Goal: Task Accomplishment & Management: Complete application form

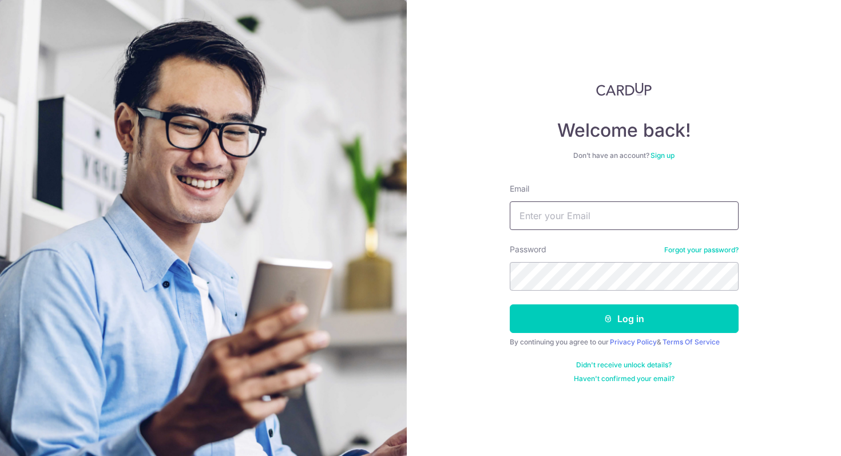
click at [572, 221] on input "Email" at bounding box center [624, 215] width 229 height 29
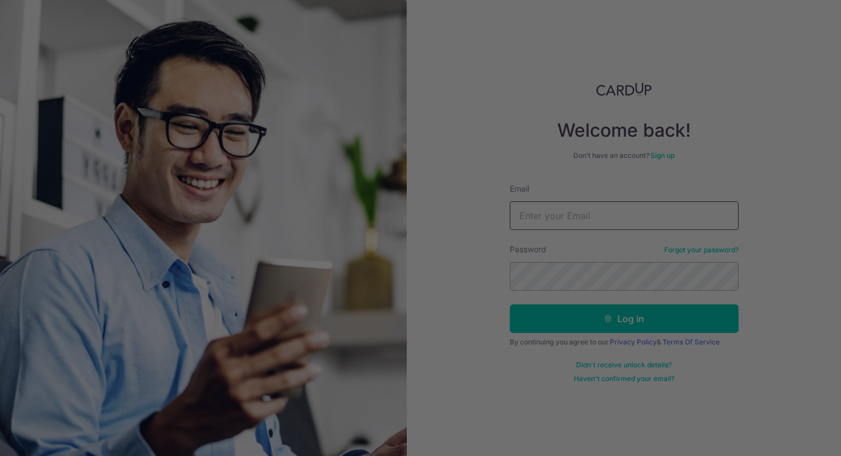
type input "kian.f@cof.sg"
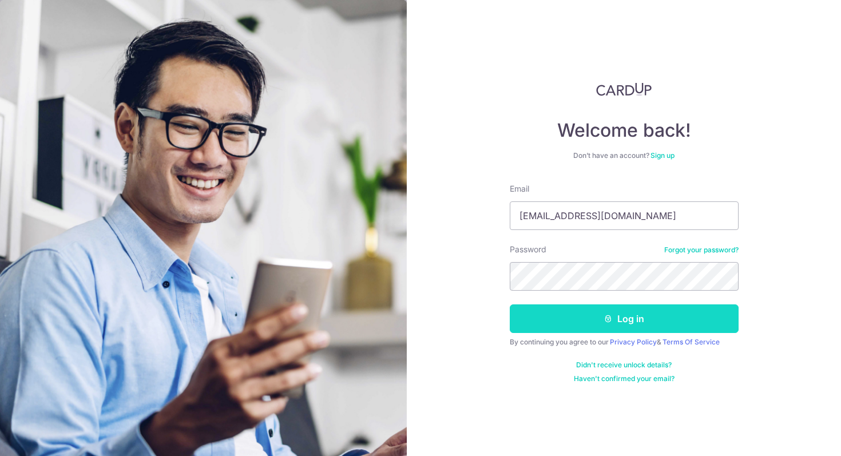
click at [608, 329] on button "Log in" at bounding box center [624, 318] width 229 height 29
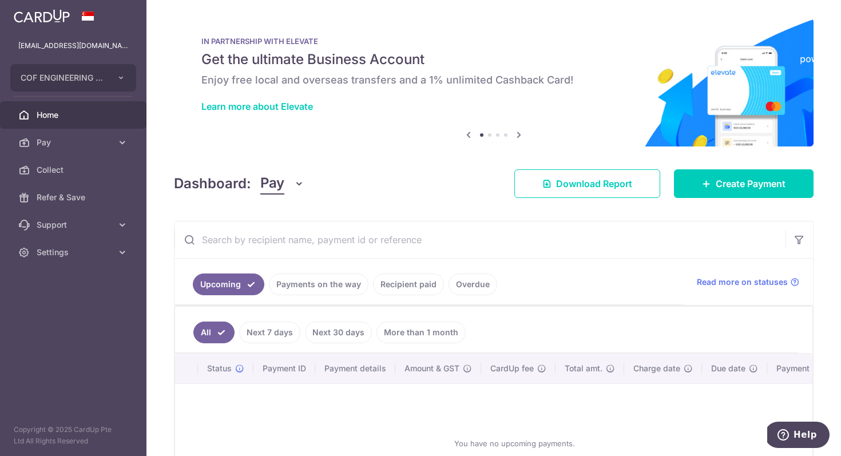
click at [325, 281] on link "Payments on the way" at bounding box center [319, 285] width 100 height 22
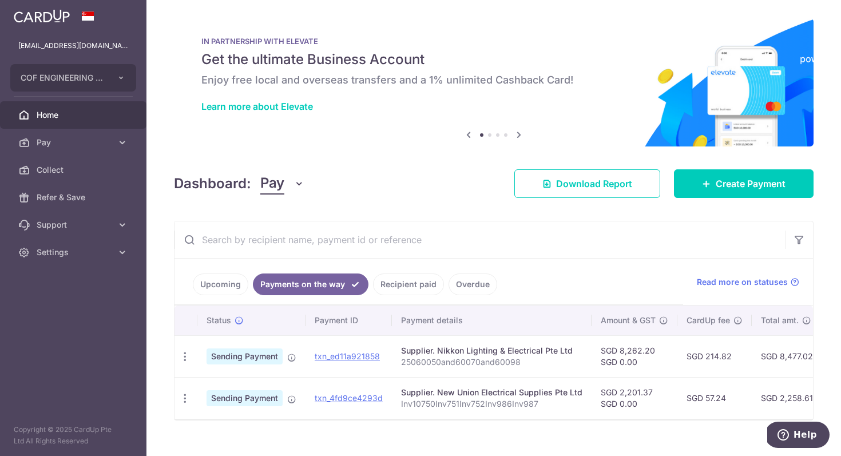
scroll to position [18, 0]
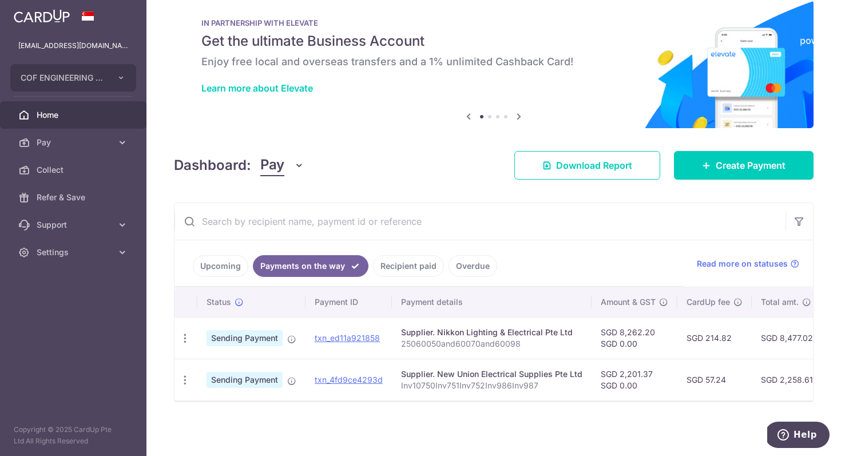
click at [398, 266] on link "Recipient paid" at bounding box center [408, 266] width 71 height 22
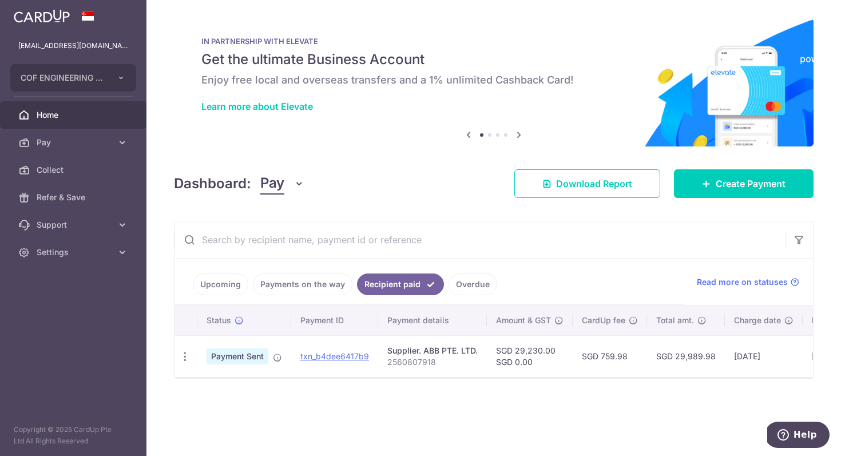
scroll to position [0, 0]
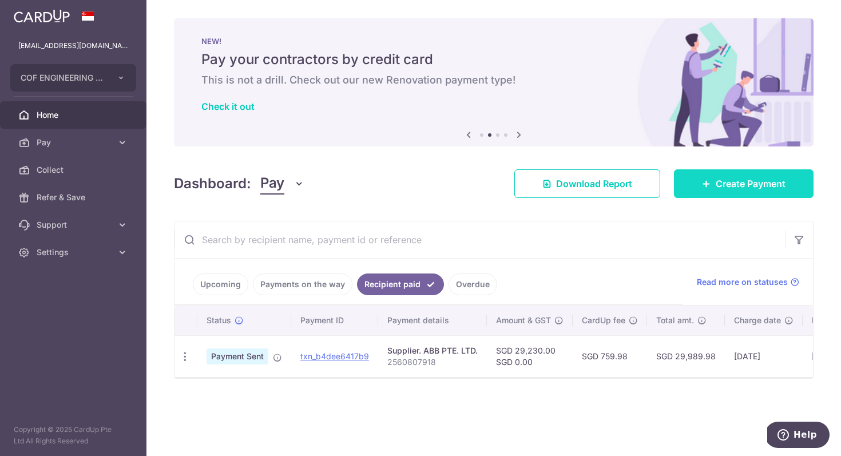
click at [746, 191] on link "Create Payment" at bounding box center [744, 183] width 140 height 29
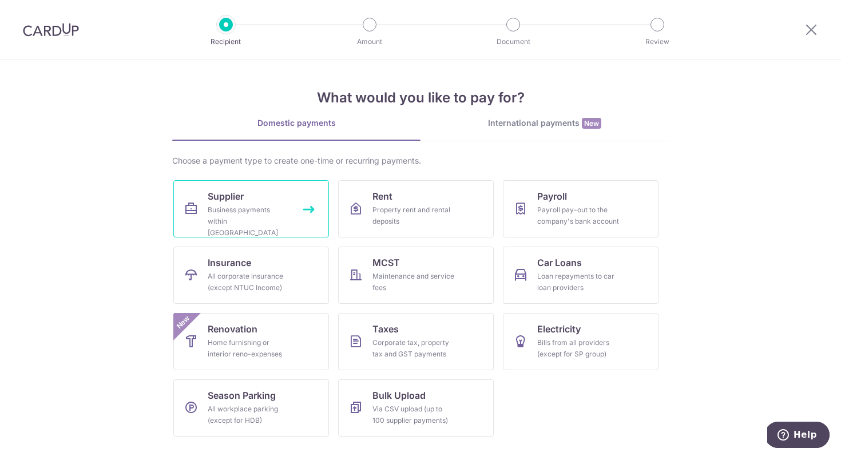
click at [242, 195] on span "Supplier" at bounding box center [226, 196] width 36 height 14
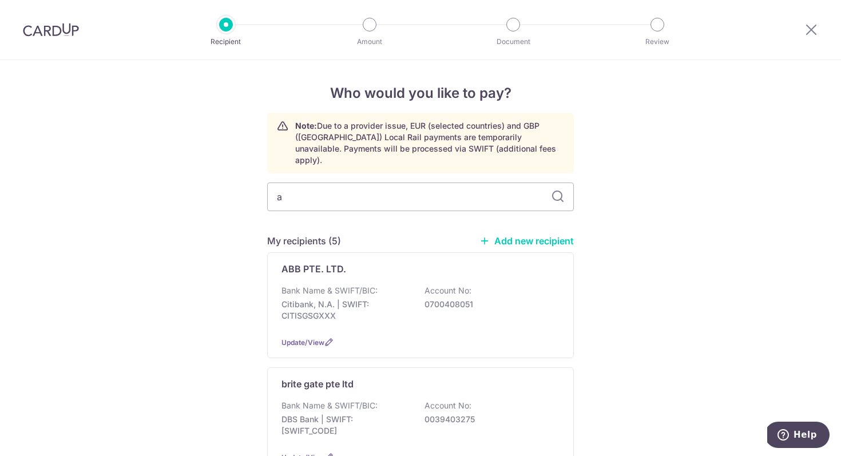
type input "al"
type input "a"
type input "AL e"
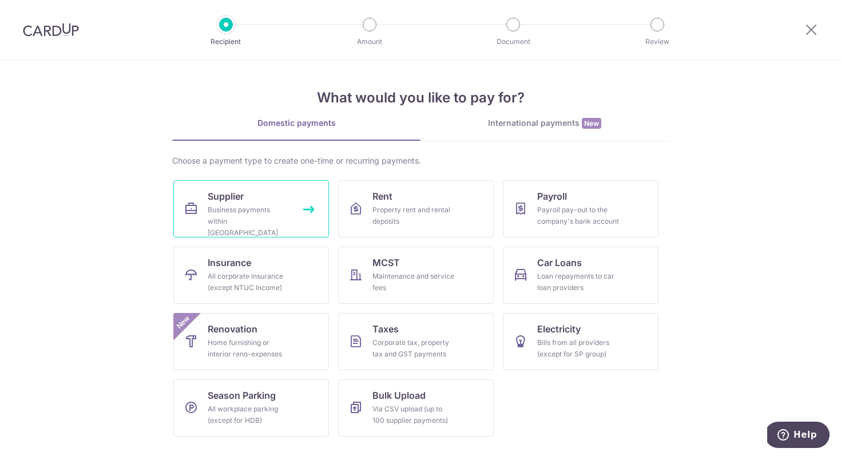
click at [234, 197] on span "Supplier" at bounding box center [226, 196] width 36 height 14
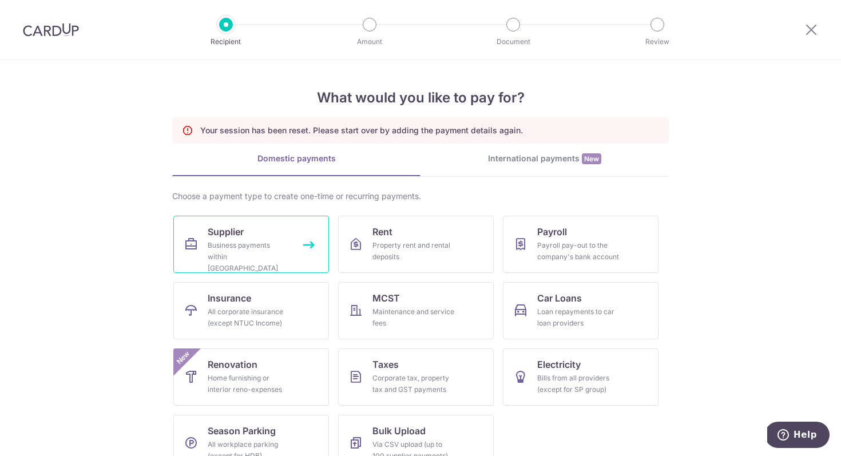
click at [255, 229] on link "Supplier Business payments within Singapore" at bounding box center [251, 244] width 156 height 57
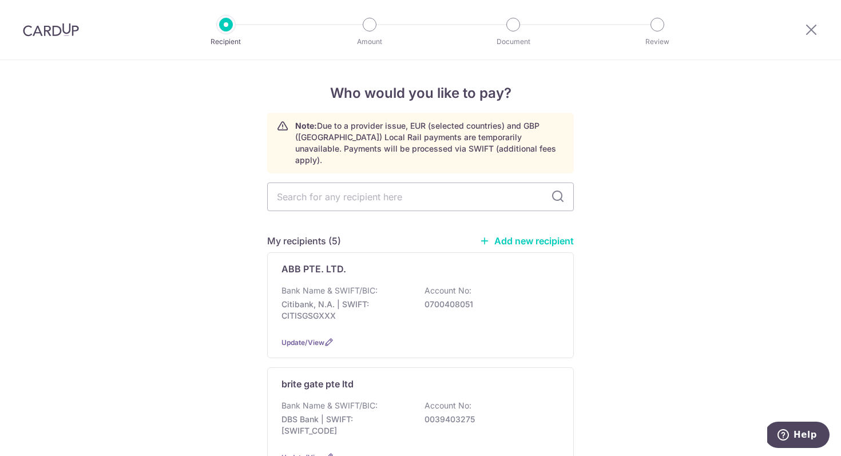
click at [531, 235] on link "Add new recipient" at bounding box center [527, 240] width 94 height 11
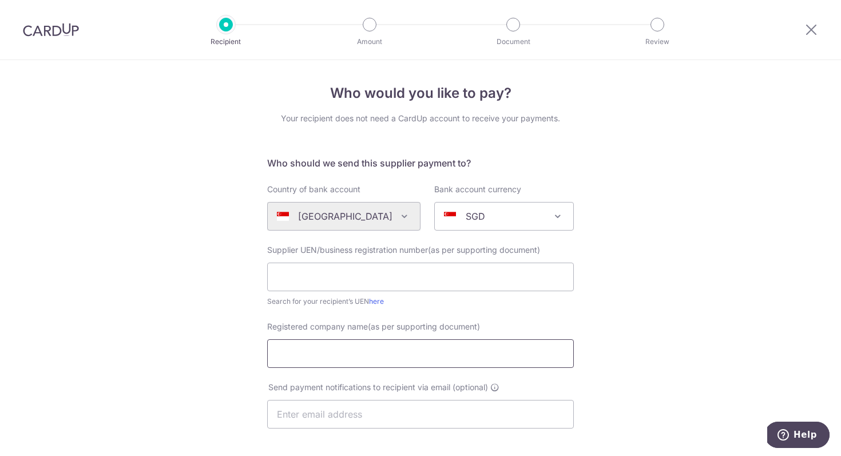
click at [298, 360] on input "Registered company name(as per supporting document)" at bounding box center [420, 353] width 307 height 29
paste input "AL ELECTRICAL ENGINEERING PTE LTD"
type input "AL ELECTRICAL ENGINEERING PTE LTD"
click at [287, 274] on input "text" at bounding box center [420, 277] width 307 height 29
paste input "200608859H"
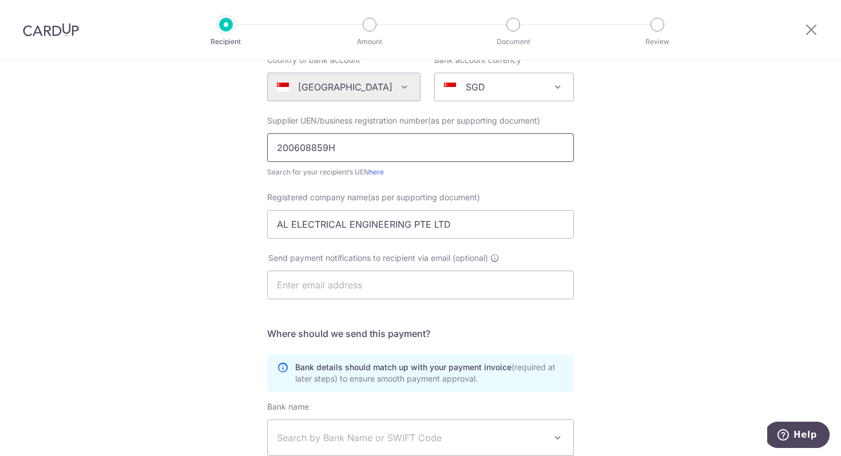
scroll to position [130, 0]
type input "200608859H"
click at [291, 287] on input "text" at bounding box center [420, 284] width 307 height 29
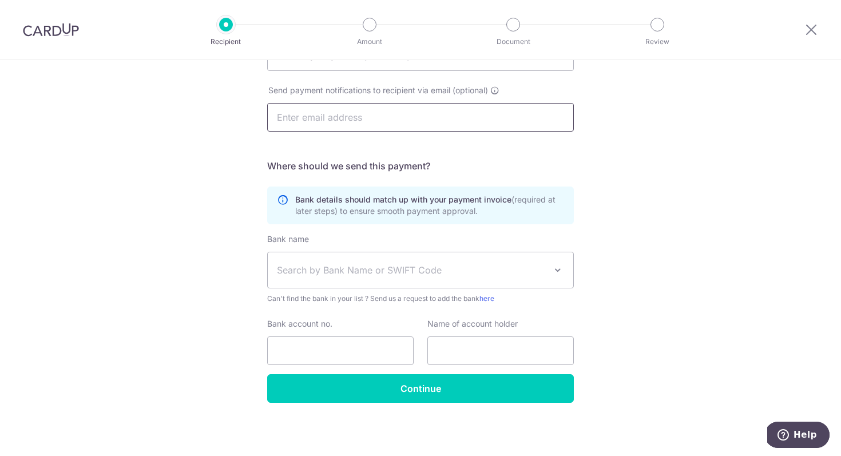
scroll to position [298, 0]
click at [296, 271] on span "Search by Bank Name or SWIFT Code" at bounding box center [411, 270] width 269 height 14
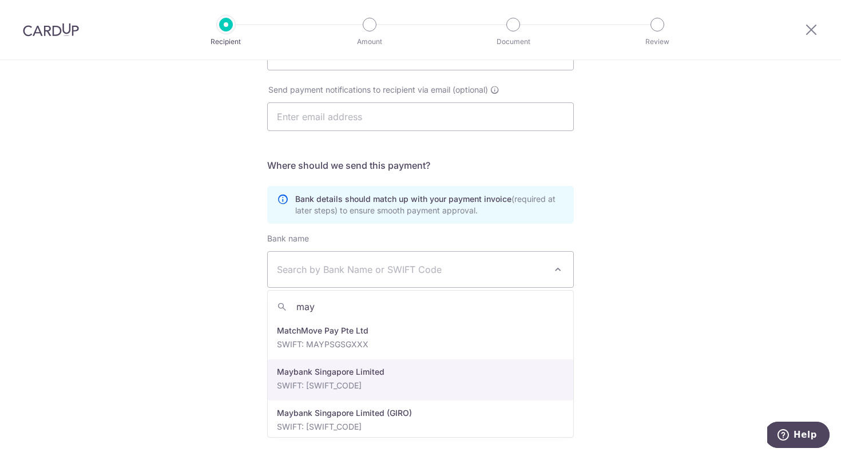
type input "may"
select select "10"
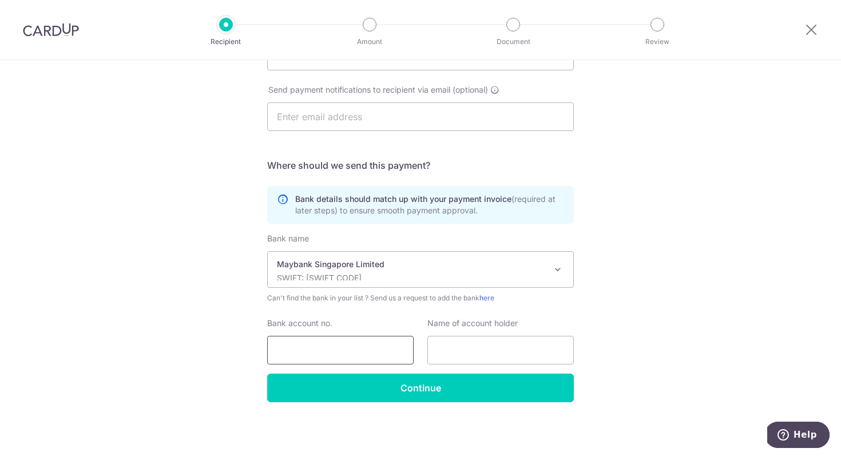
click at [317, 345] on input "Bank account no." at bounding box center [340, 350] width 147 height 29
paste input "4191083270"
type input "4191083270"
click at [448, 355] on input "text" at bounding box center [501, 350] width 147 height 29
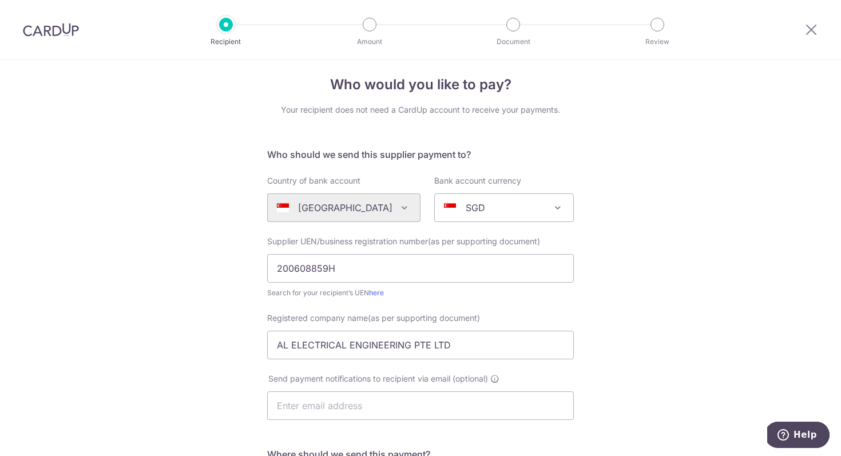
scroll to position [0, 0]
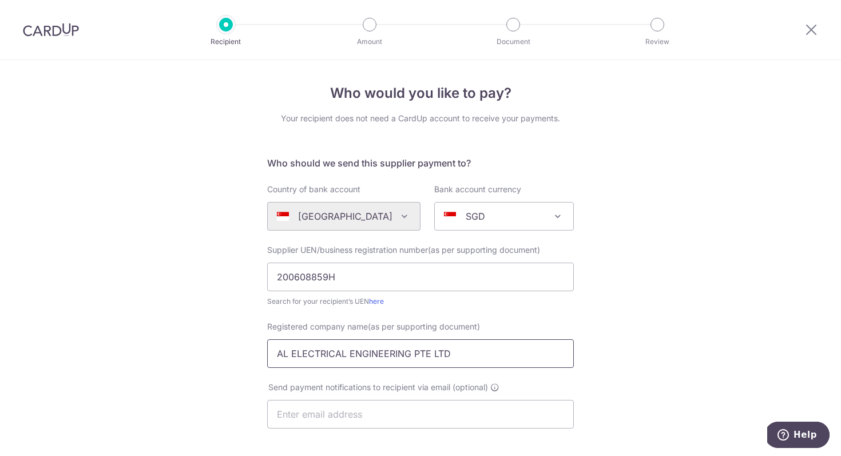
drag, startPoint x: 460, startPoint y: 359, endPoint x: 251, endPoint y: 351, distance: 209.1
click at [251, 351] on div "Who would you like to pay? Your recipient does not need a CardUp account to rec…" at bounding box center [420, 407] width 841 height 694
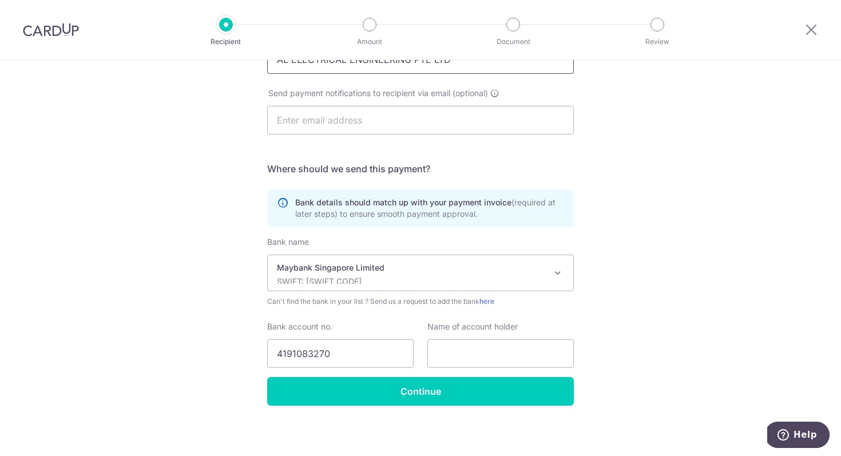
scroll to position [298, 0]
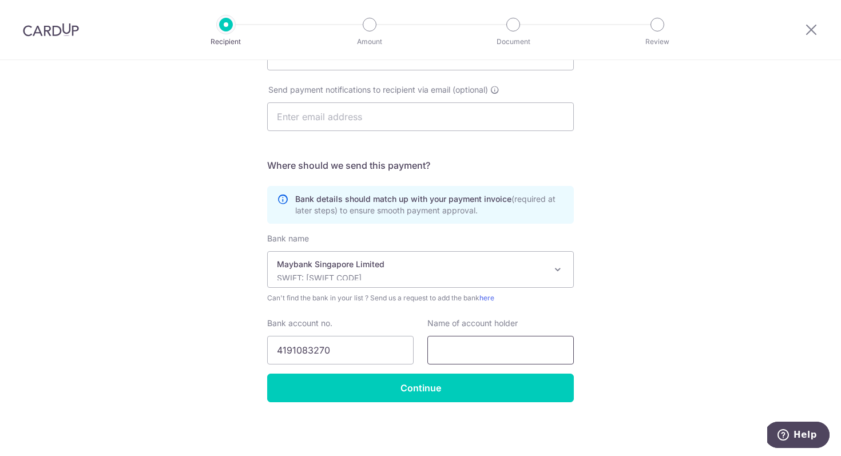
click at [439, 346] on input "text" at bounding box center [501, 350] width 147 height 29
paste input "AL ELECTRICAL ENGINEERING PTE LTD"
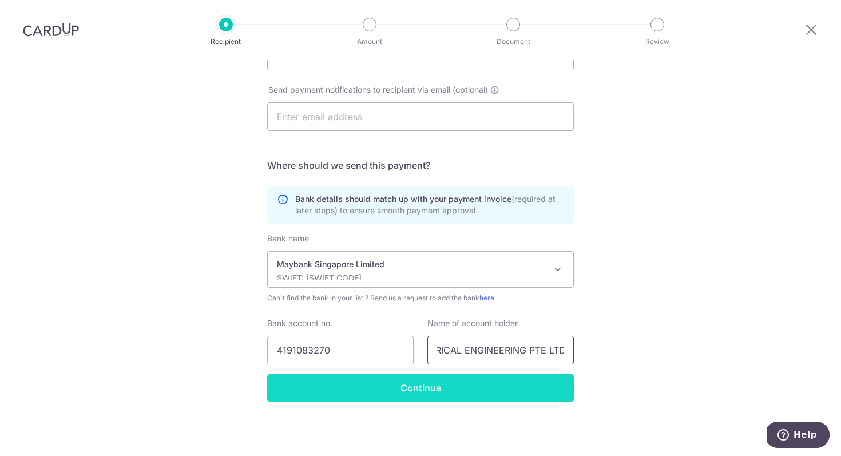
type input "AL ELECTRICAL ENGINEERING PTE LTD"
click at [429, 391] on input "Continue" at bounding box center [420, 388] width 307 height 29
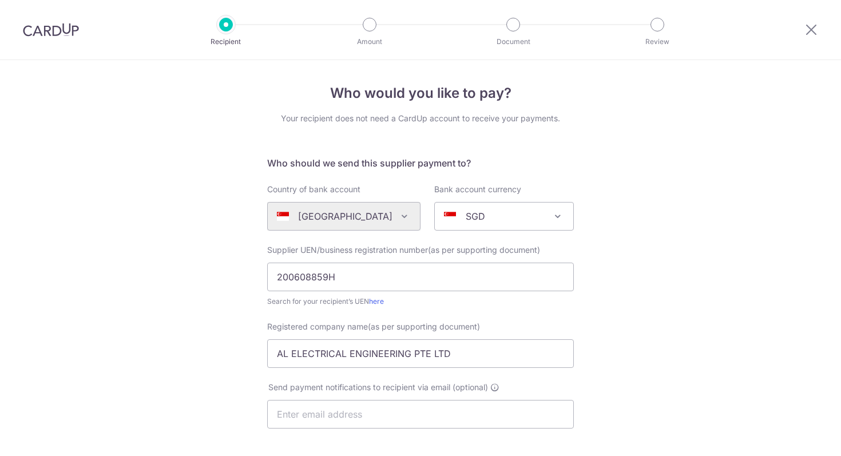
scroll to position [325, 0]
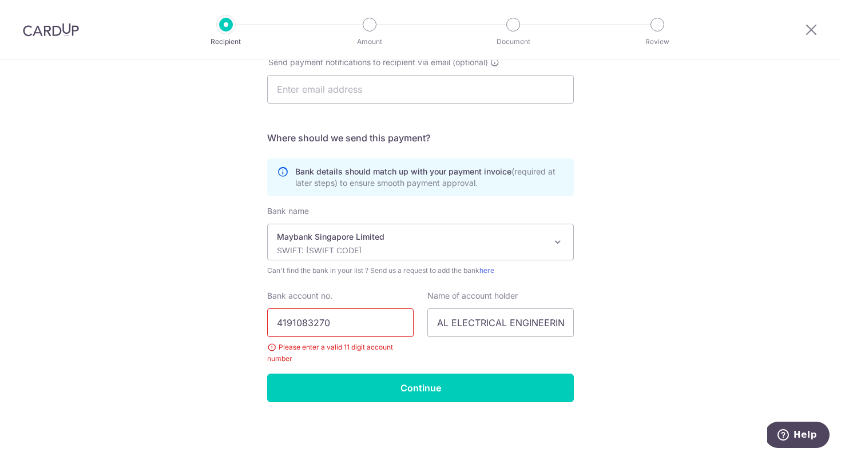
click at [279, 323] on input "4191083270" at bounding box center [340, 322] width 147 height 29
click at [551, 238] on span at bounding box center [558, 242] width 14 height 14
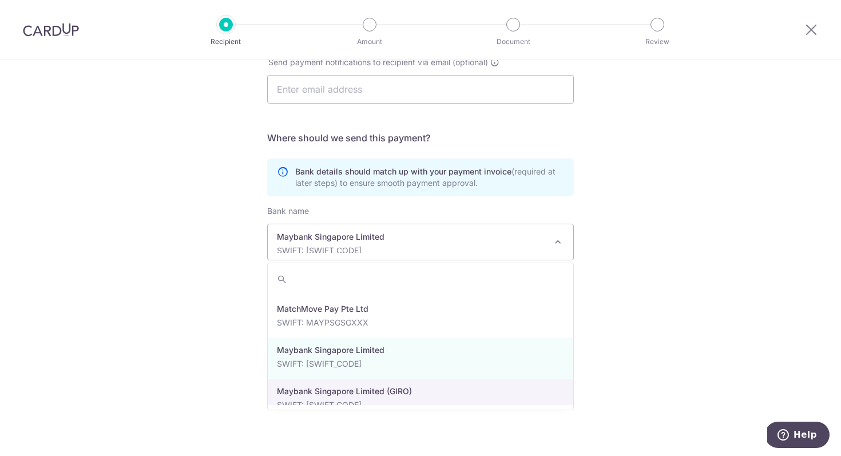
scroll to position [1683, 0]
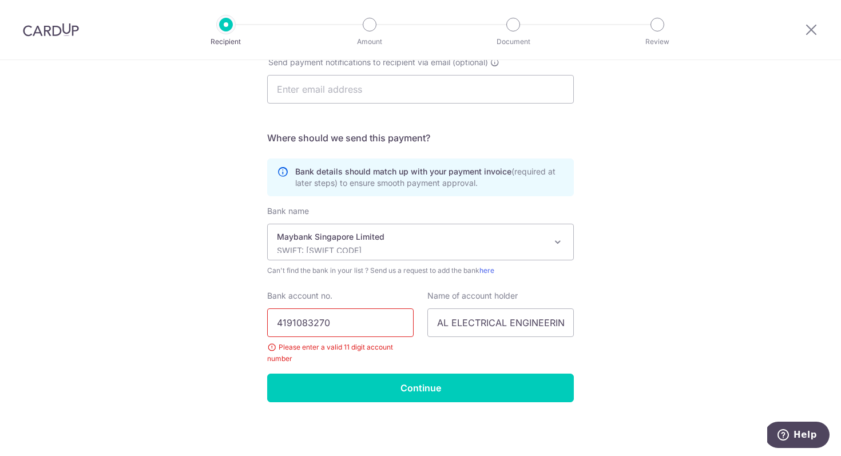
click at [747, 330] on div "Who would you like to pay? Your recipient does not need a CardUp account to rec…" at bounding box center [420, 95] width 841 height 721
click at [334, 318] on input "4191083270" at bounding box center [340, 322] width 147 height 29
drag, startPoint x: 335, startPoint y: 323, endPoint x: 227, endPoint y: 322, distance: 108.2
click at [227, 322] on div "Who would you like to pay? Your recipient does not need a CardUp account to rec…" at bounding box center [420, 95] width 841 height 721
type input "4191083270"
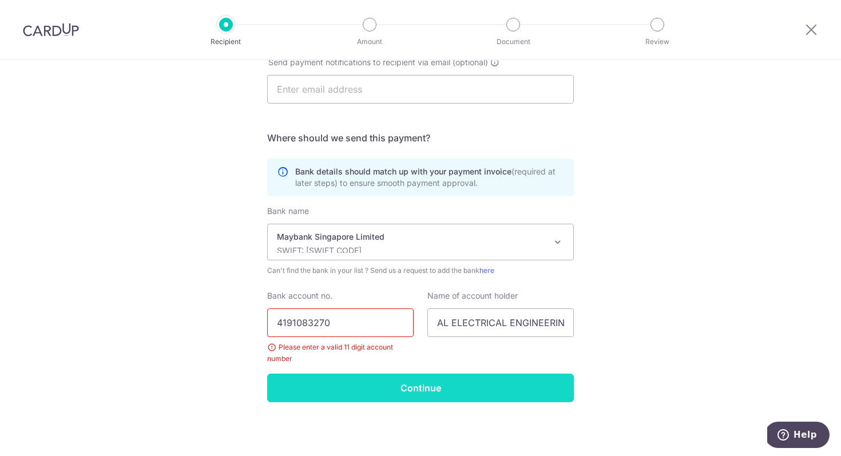
click at [341, 383] on input "Continue" at bounding box center [420, 388] width 307 height 29
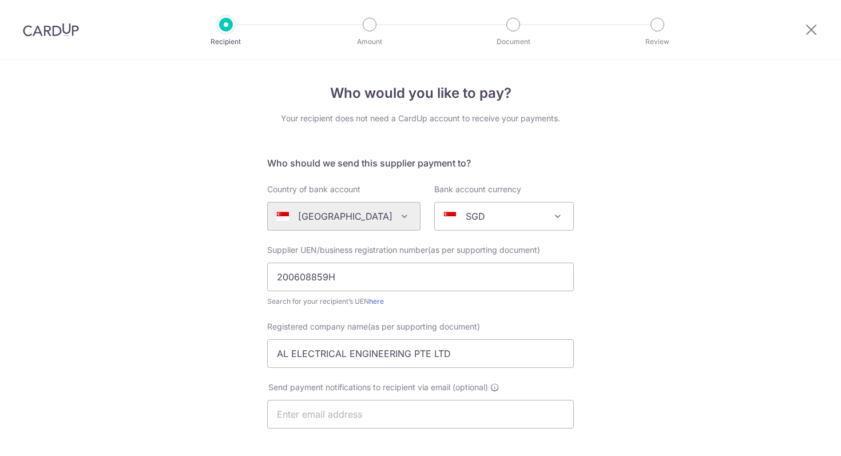
scroll to position [325, 0]
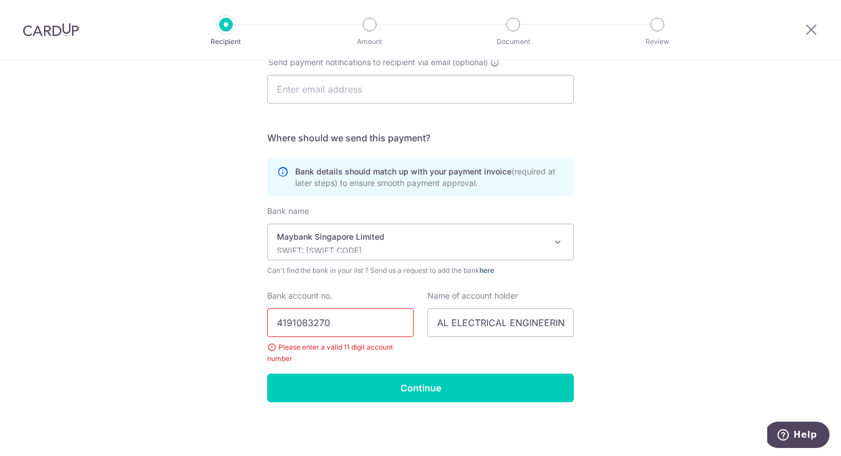
click at [495, 272] on link "here" at bounding box center [487, 270] width 15 height 9
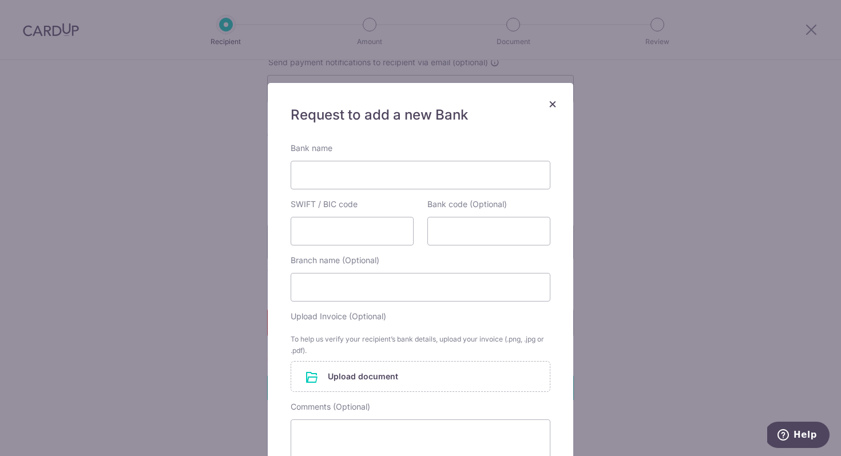
click at [555, 101] on span "×" at bounding box center [552, 103] width 9 height 17
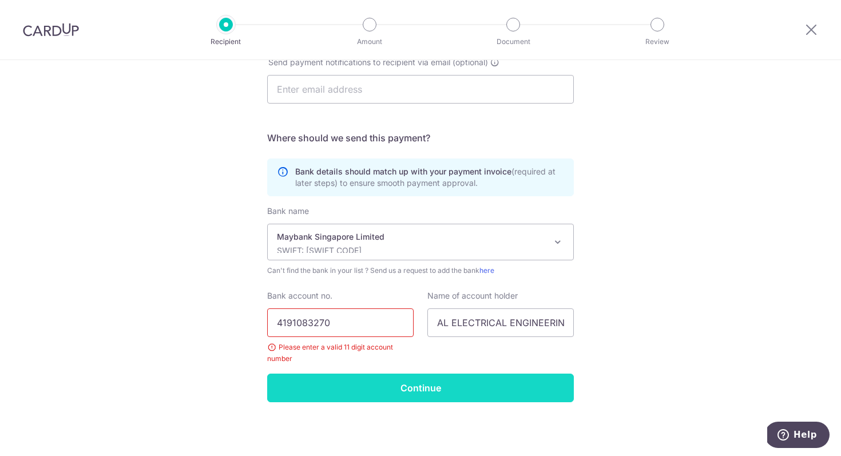
click at [398, 395] on input "Continue" at bounding box center [420, 388] width 307 height 29
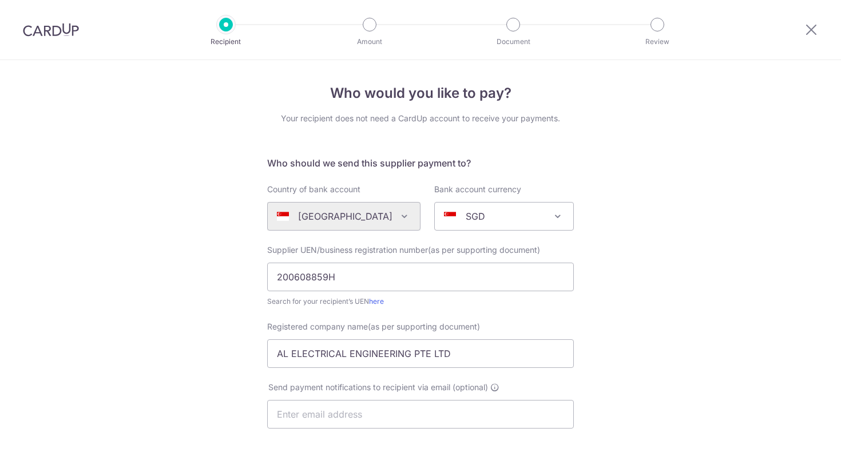
scroll to position [325, 0]
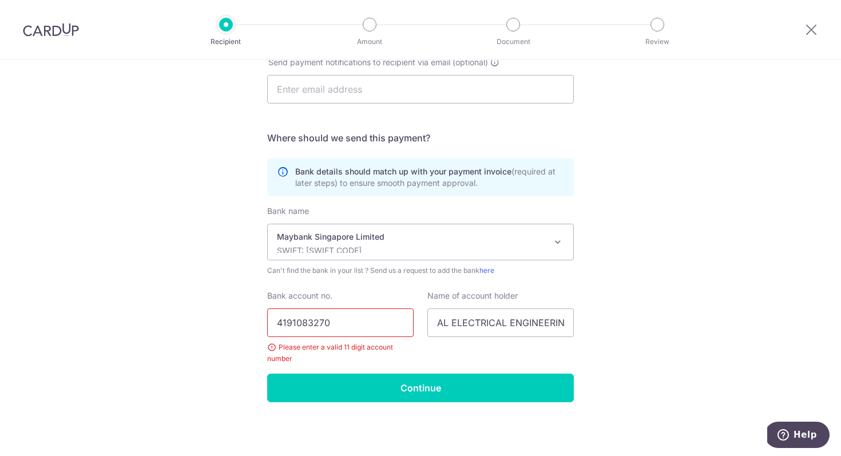
click at [271, 349] on div "Please enter a valid 11 digit account number" at bounding box center [340, 353] width 147 height 23
click at [346, 350] on div "Please enter a valid 11 digit account number" at bounding box center [340, 353] width 147 height 23
